Goal: Information Seeking & Learning: Learn about a topic

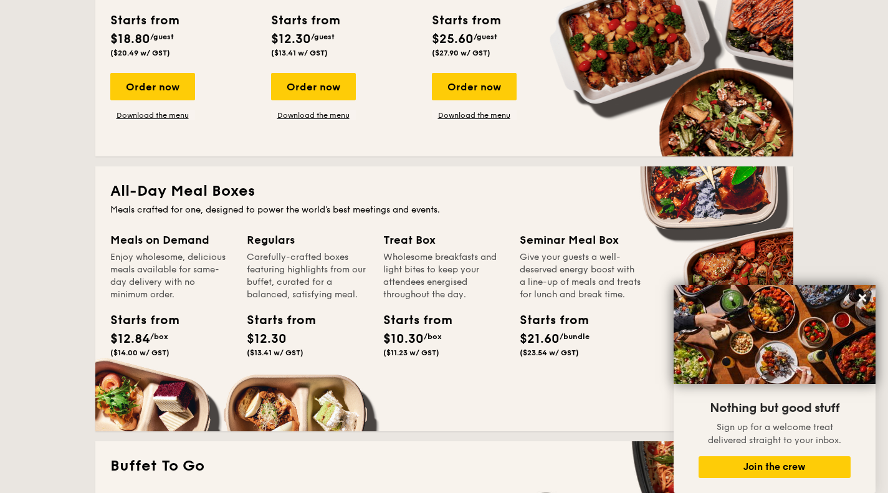
scroll to position [187, 0]
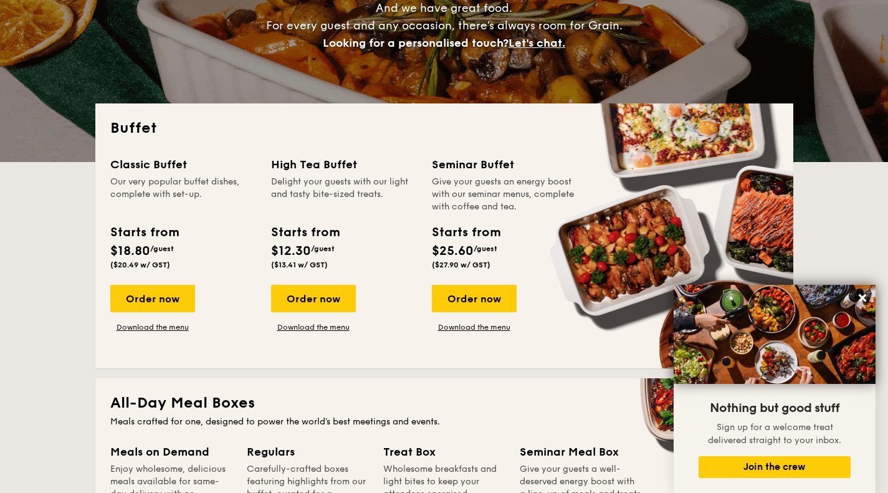
drag, startPoint x: 513, startPoint y: 167, endPoint x: 432, endPoint y: 166, distance: 81.0
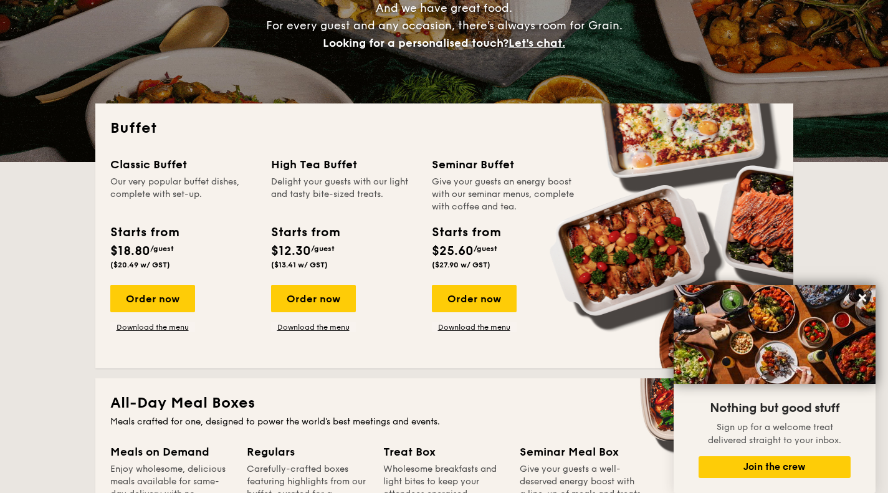
click at [432, 166] on div "Seminar Buffet" at bounding box center [505, 164] width 146 height 17
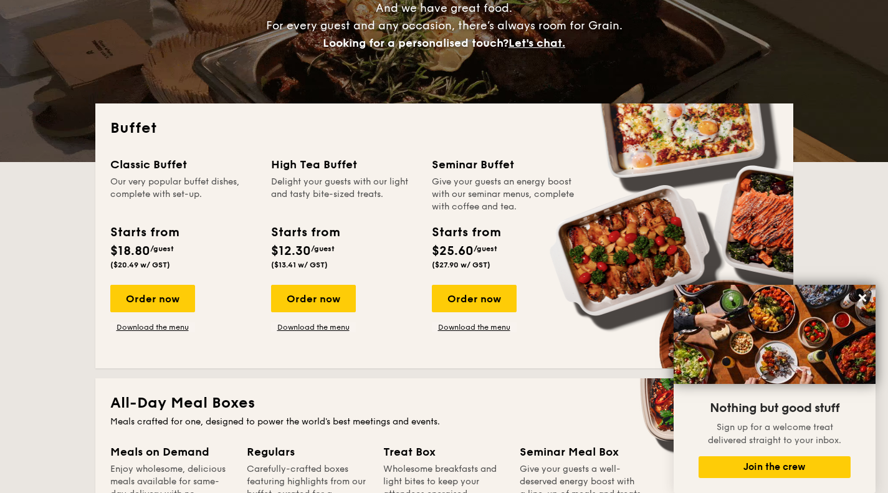
click at [478, 179] on div "Give your guests an energy boost with our seminar menus, complete with coffee a…" at bounding box center [505, 194] width 146 height 37
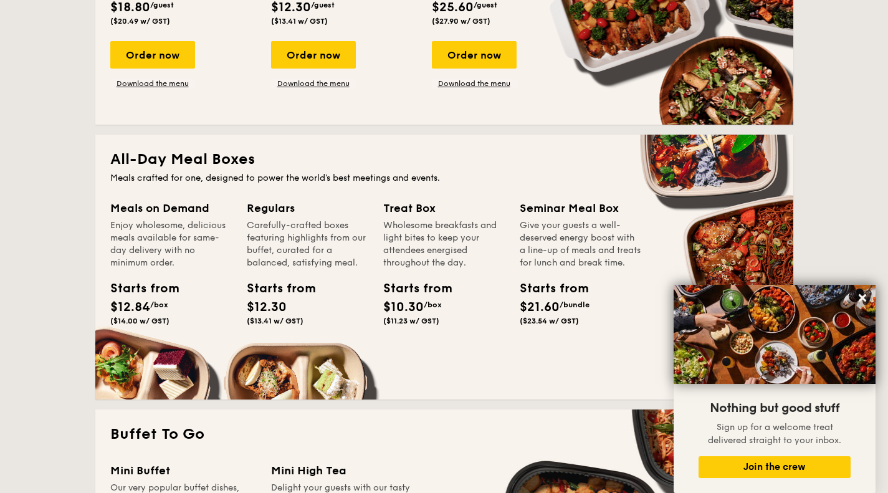
scroll to position [498, 0]
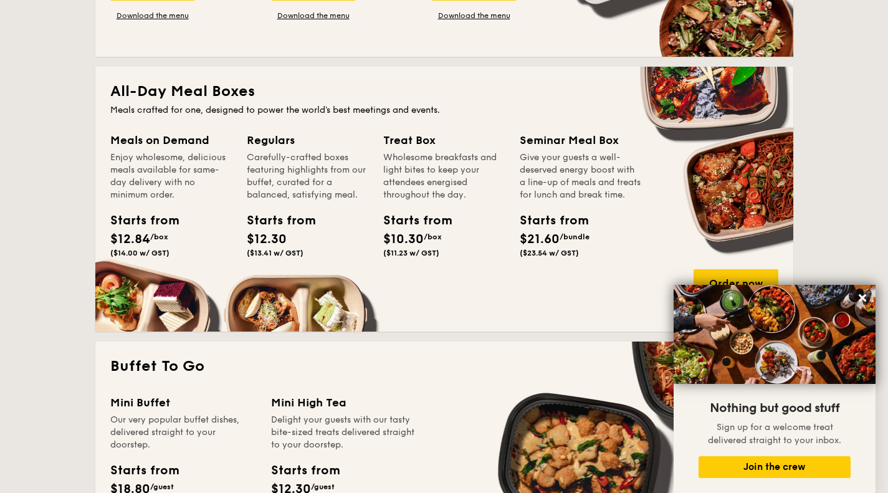
drag, startPoint x: 290, startPoint y: 145, endPoint x: 240, endPoint y: 141, distance: 49.3
click at [240, 141] on div "Meals on Demand Enjoy wholesome, delicious meals available for same-day deliver…" at bounding box center [444, 223] width 668 height 185
click at [312, 149] on div "Regulars Carefully-crafted boxes featuring highlights from our buffet, curated …" at bounding box center [307, 166] width 121 height 70
drag, startPoint x: 312, startPoint y: 142, endPoint x: 188, endPoint y: 141, distance: 124.0
click at [188, 141] on div "Meals on Demand Enjoy wholesome, delicious meals available for same-day deliver…" at bounding box center [444, 223] width 668 height 185
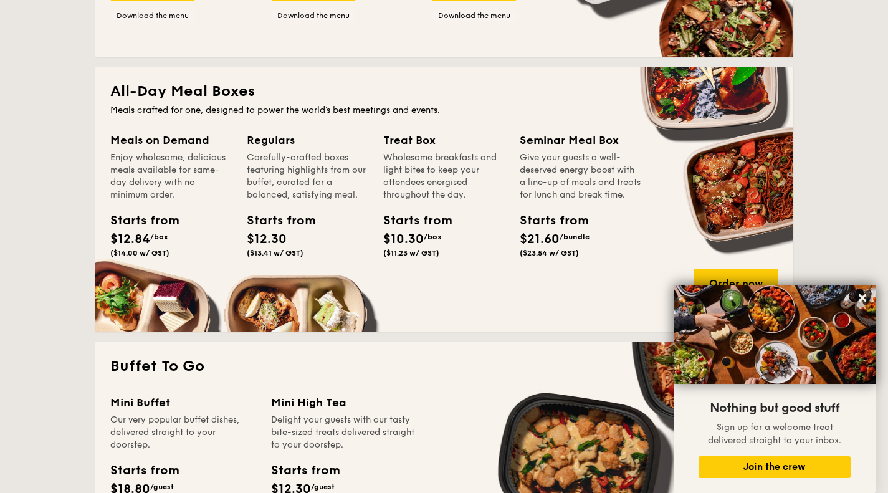
click at [344, 173] on div "Carefully-crafted boxes featuring highlights from our buffet, curated for a bal…" at bounding box center [307, 176] width 121 height 50
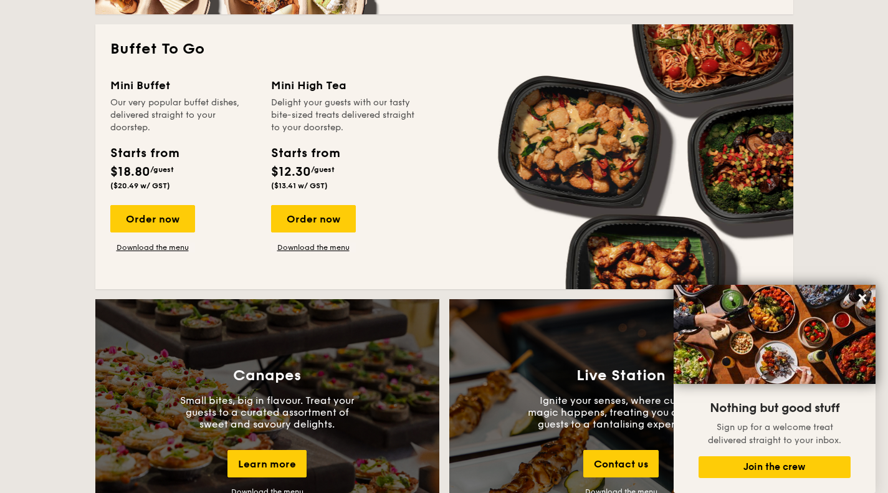
scroll to position [872, 0]
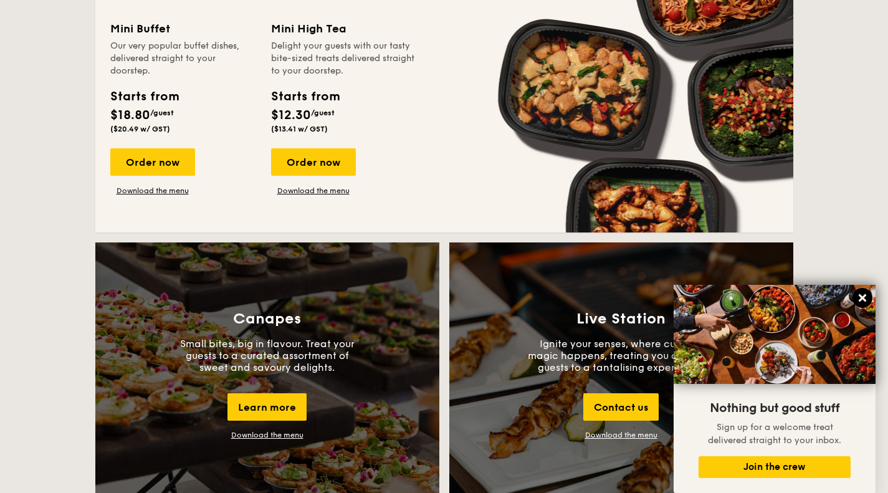
click at [861, 297] on icon at bounding box center [861, 297] width 7 height 7
